Goal: Transaction & Acquisition: Purchase product/service

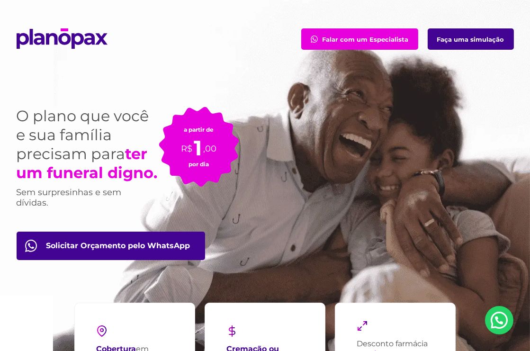
click at [450, 50] on link "Faça uma simulação" at bounding box center [470, 38] width 86 height 21
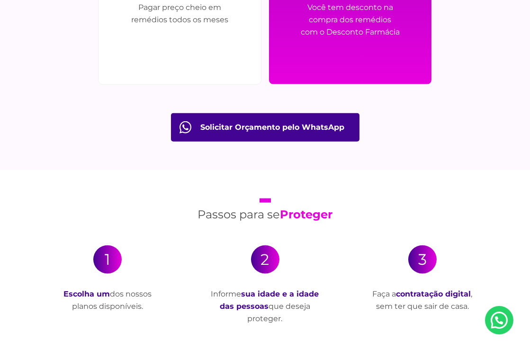
scroll to position [1842, 0]
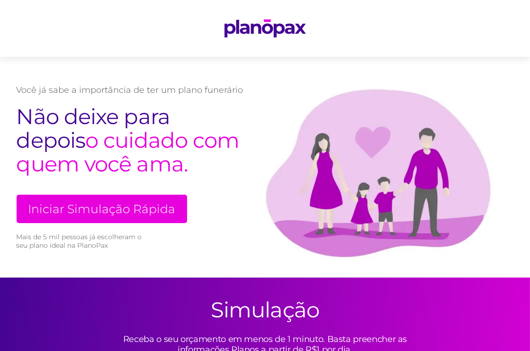
click at [139, 223] on link "Iniciar Simulação Rápida" at bounding box center [102, 208] width 170 height 28
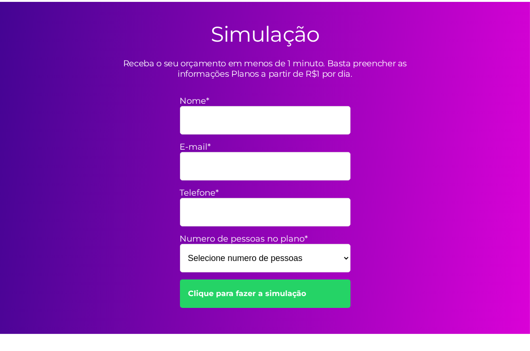
scroll to position [291, 0]
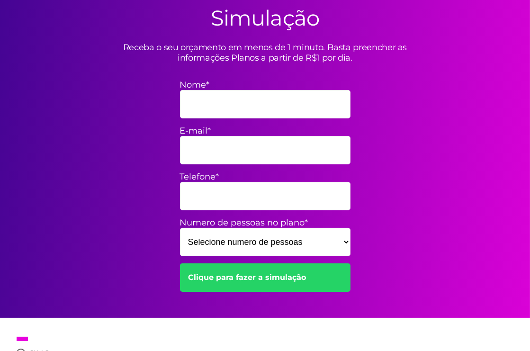
click at [188, 118] on input "Nome*" at bounding box center [265, 104] width 170 height 28
click at [342, 256] on select "Selecione numero de pessoas 1 2 3 4 5 6 7 8 9 10 11 12 13 14 15" at bounding box center [265, 242] width 170 height 28
select select "10"
click at [180, 256] on select "Selecione numero de pessoas 1 2 3 4 5 6 7 8 9 10 11 12 13 14 15" at bounding box center [265, 242] width 170 height 28
click at [304, 291] on link "Clique para fazer a simulação" at bounding box center [265, 277] width 170 height 28
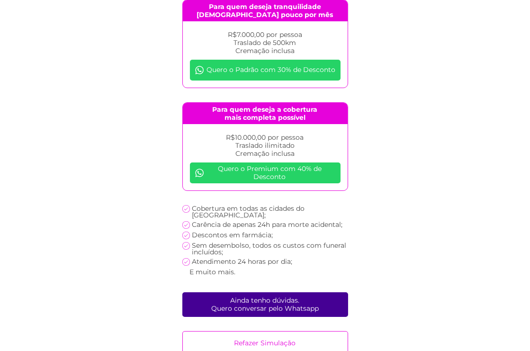
scroll to position [99, 0]
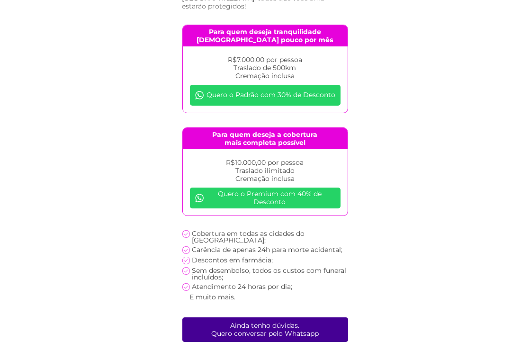
click at [279, 199] on link "Quero o Premium com 40% de Desconto" at bounding box center [265, 197] width 150 height 21
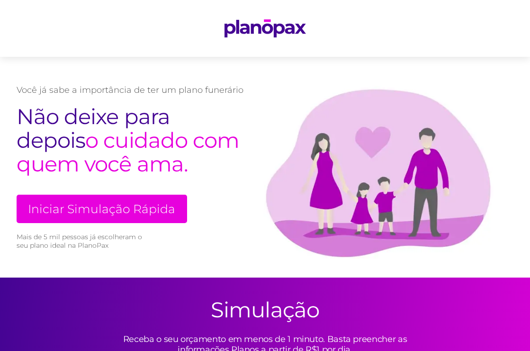
select select "10"
